Goal: Find specific page/section: Find specific page/section

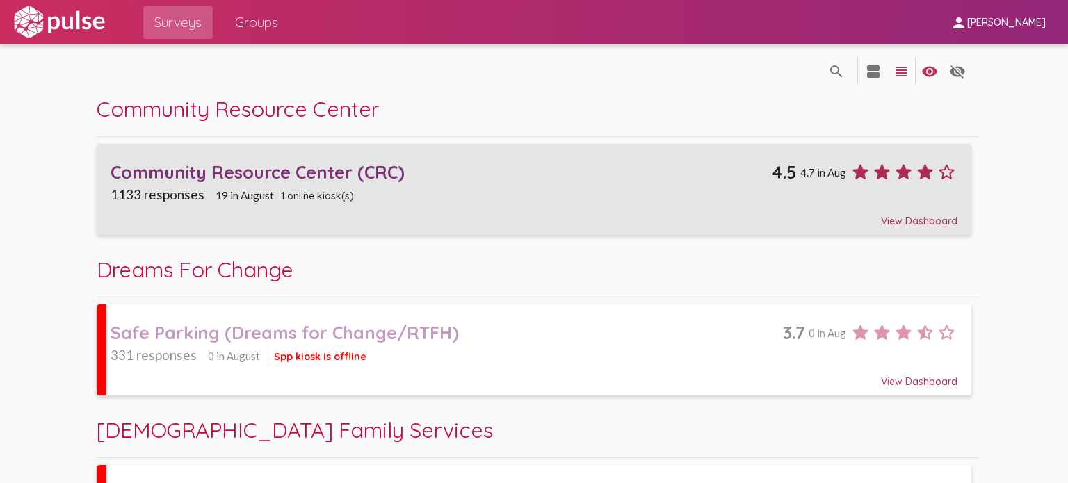
click at [561, 167] on div "Community Resource Center (CRC)" at bounding box center [441, 172] width 661 height 22
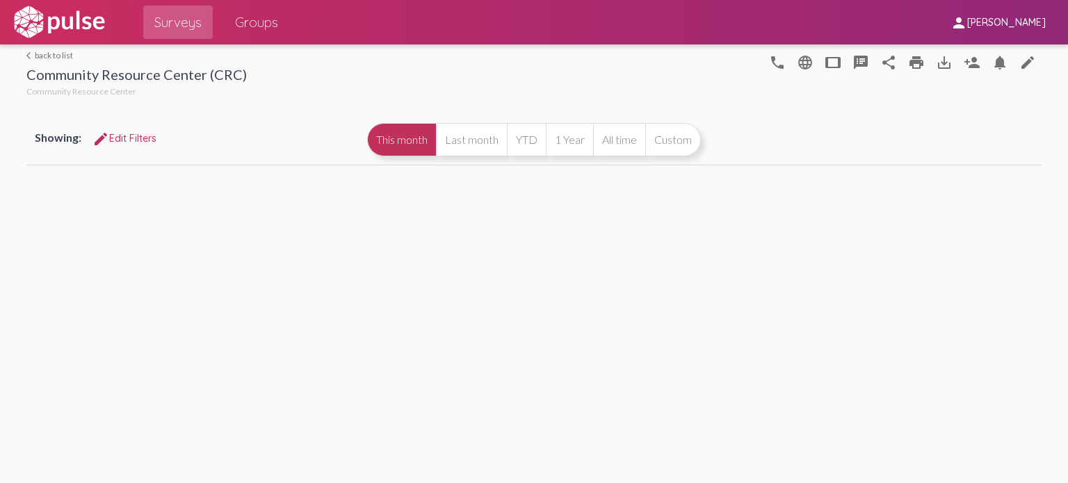
click at [861, 66] on button "speaker_notes" at bounding box center [861, 62] width 28 height 28
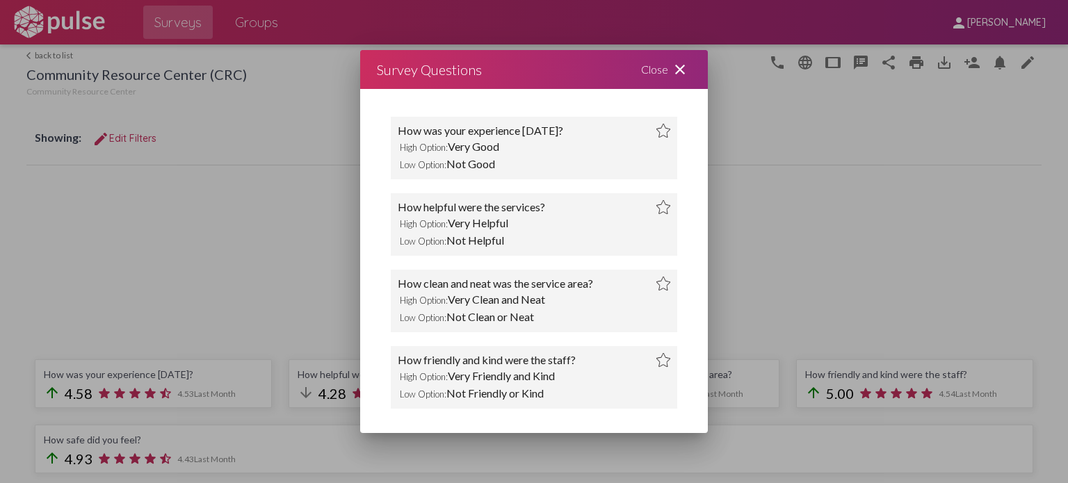
click at [679, 69] on mat-icon "close" at bounding box center [680, 69] width 17 height 17
